Goal: Navigation & Orientation: Find specific page/section

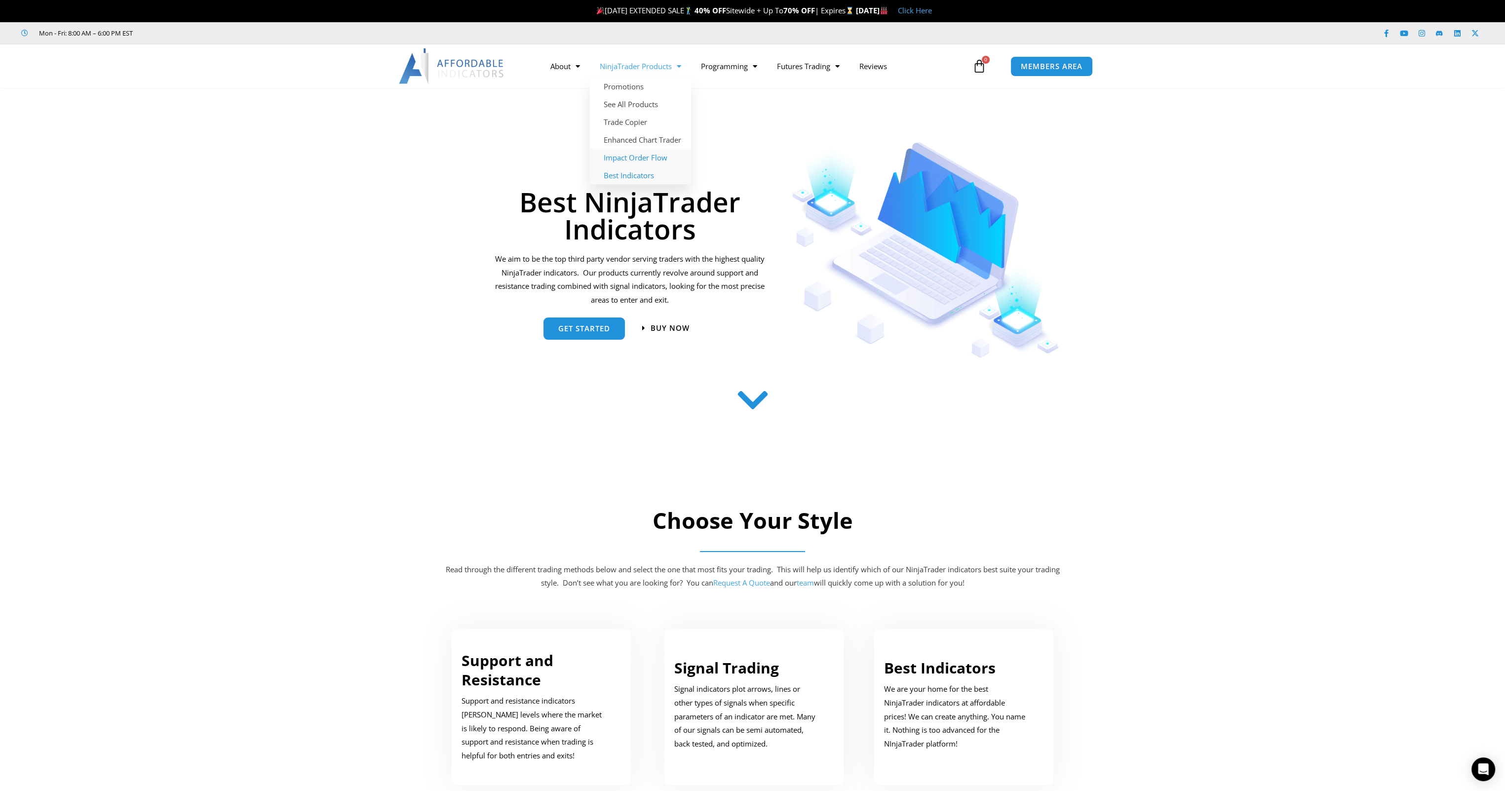
click at [623, 157] on link "Impact Order Flow" at bounding box center [640, 158] width 101 height 18
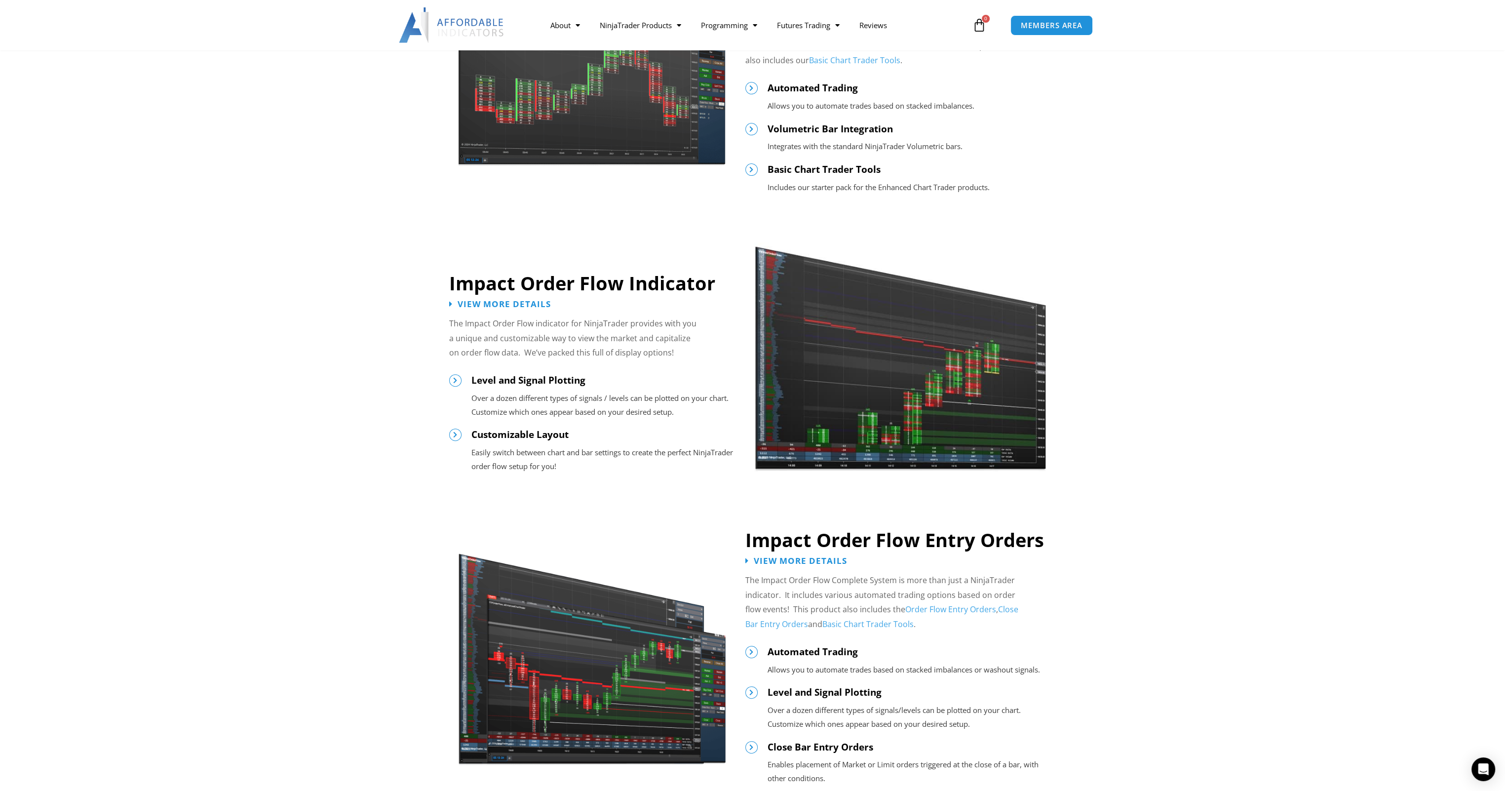
scroll to position [543, 0]
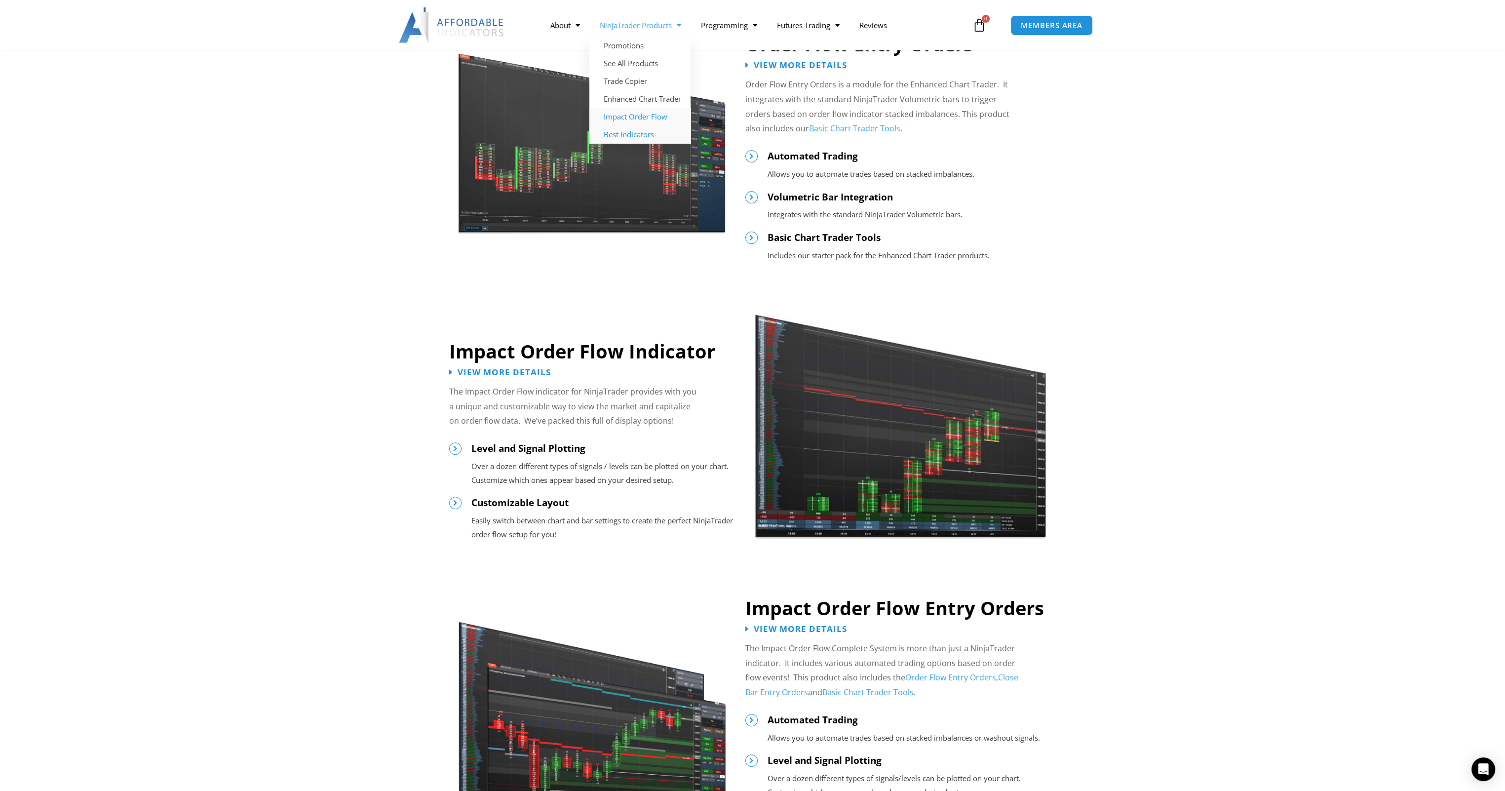
click at [628, 135] on link "Best Indicators" at bounding box center [639, 134] width 101 height 18
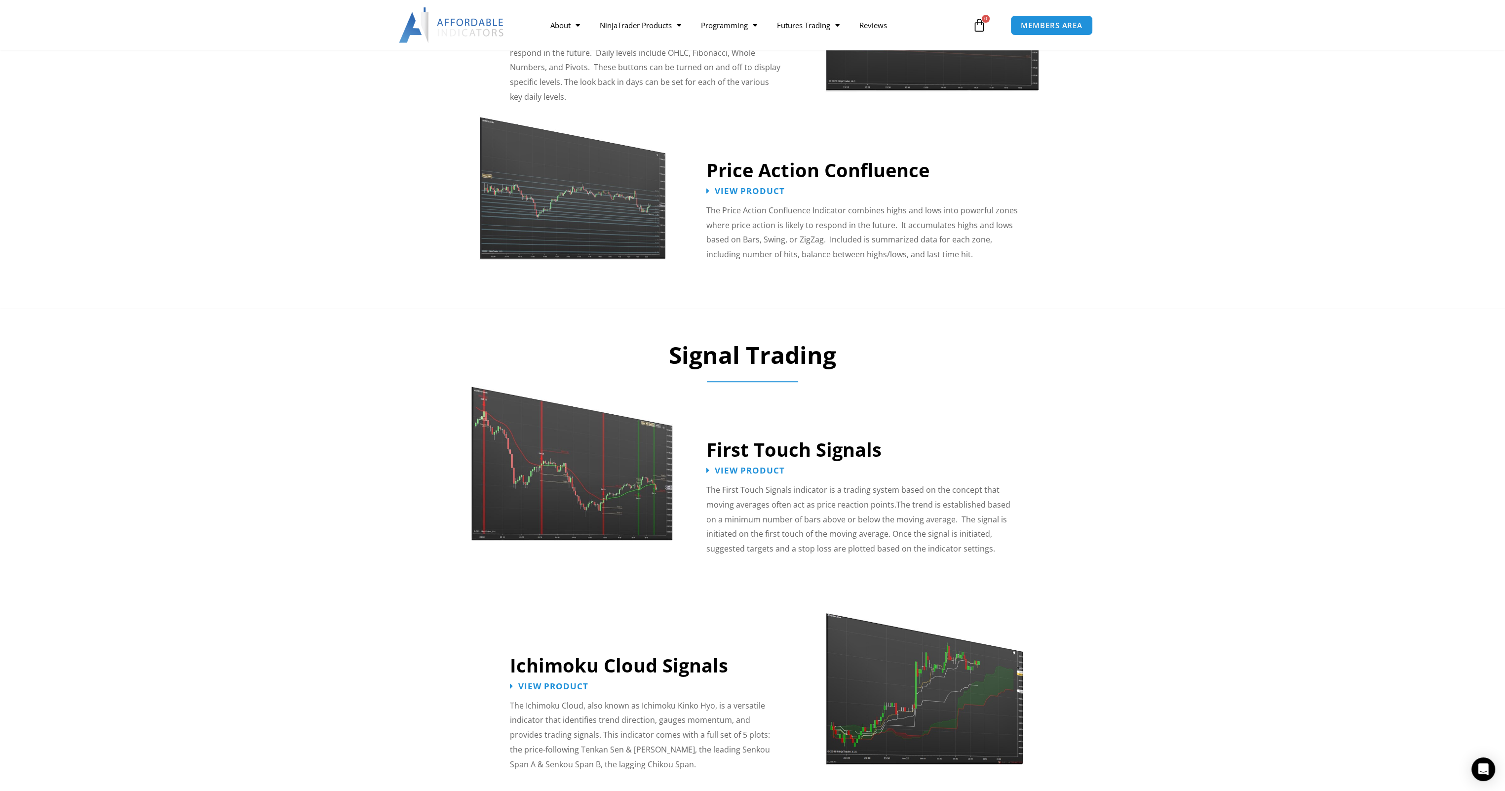
scroll to position [1217, 0]
